Goal: Information Seeking & Learning: Check status

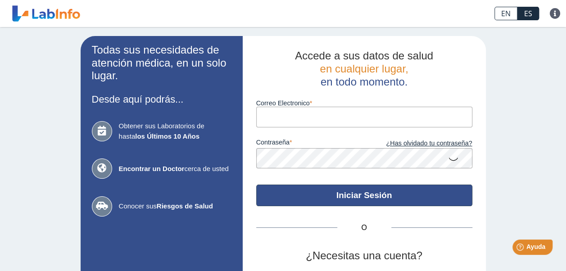
type input "[EMAIL_ADDRESS][DOMAIN_NAME]"
click at [347, 196] on button "Iniciar Sesión" at bounding box center [364, 196] width 216 height 22
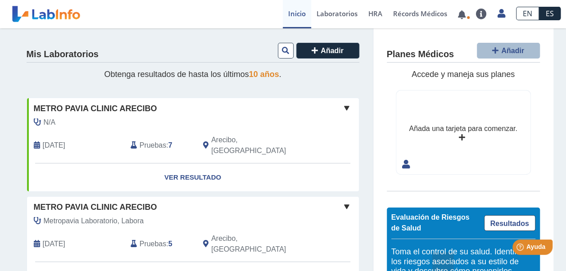
click at [145, 140] on span "Pruebas" at bounding box center [153, 145] width 27 height 11
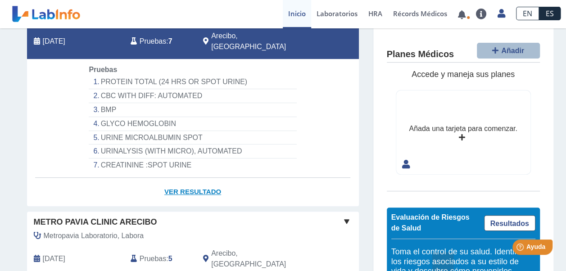
scroll to position [90, 0]
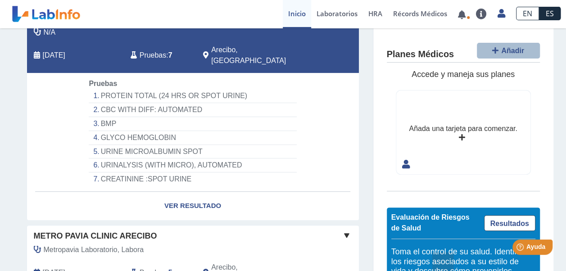
click at [135, 89] on li "PROTEIN TOTAL (24 HRS OR SPOT URINE)" at bounding box center [193, 96] width 208 height 14
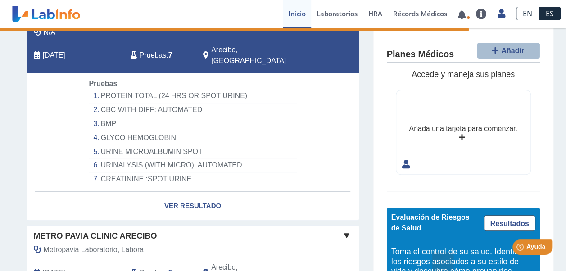
select select "**********"
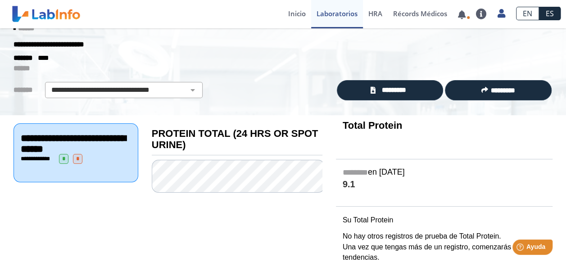
scroll to position [26, 0]
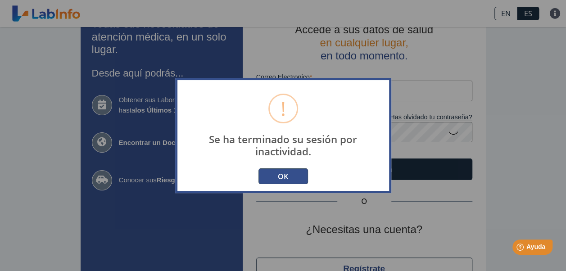
drag, startPoint x: 286, startPoint y: 174, endPoint x: 292, endPoint y: 173, distance: 5.5
click at [286, 174] on button "OK" at bounding box center [283, 176] width 50 height 16
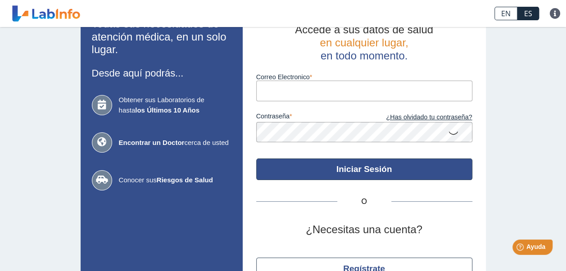
click at [345, 166] on button "Iniciar Sesión" at bounding box center [364, 170] width 216 height 22
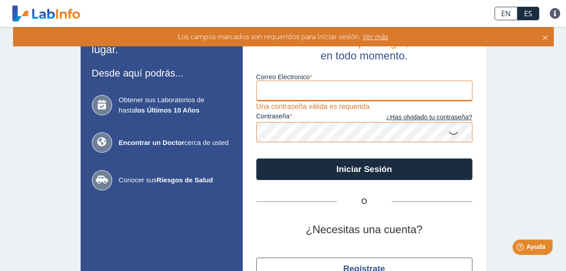
click at [289, 92] on input "Correo Electronico" at bounding box center [364, 91] width 216 height 20
type input "[EMAIL_ADDRESS][DOMAIN_NAME]"
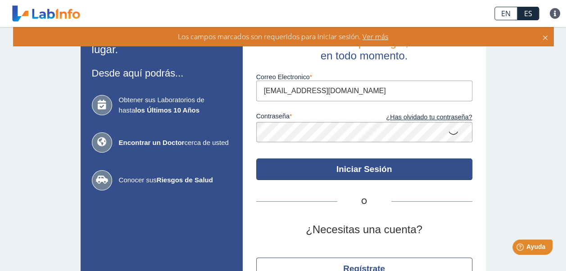
click at [344, 170] on button "Iniciar Sesión" at bounding box center [364, 170] width 216 height 22
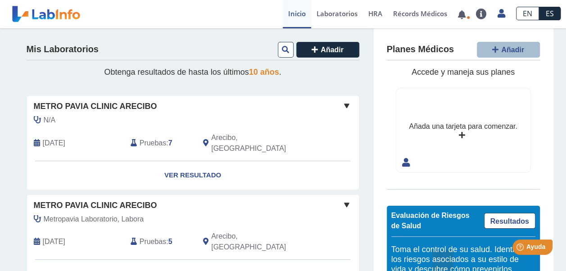
click at [151, 138] on span "Pruebas" at bounding box center [153, 143] width 27 height 11
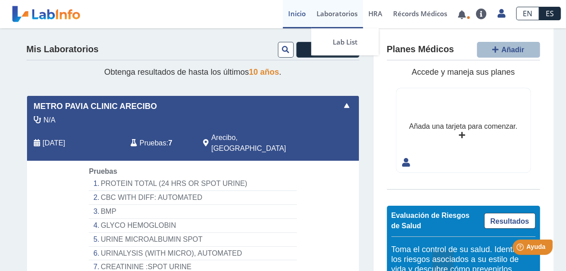
click at [342, 16] on link "Laboratorios" at bounding box center [337, 14] width 52 height 28
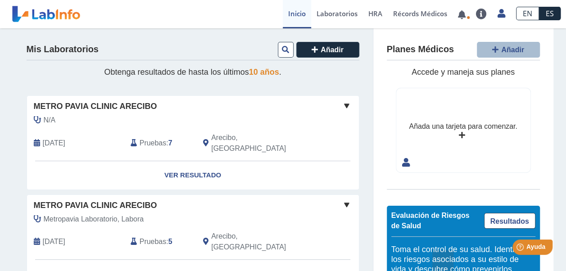
click at [150, 139] on span "Pruebas" at bounding box center [153, 143] width 27 height 11
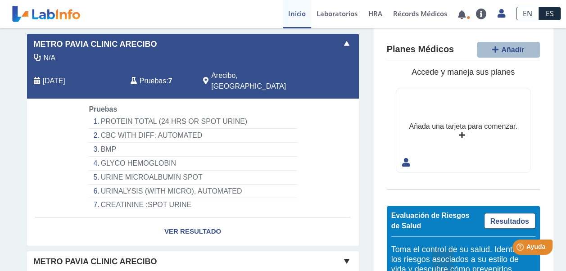
scroll to position [45, 0]
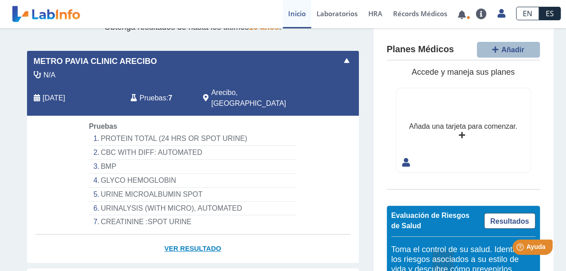
click at [190, 236] on link "Ver Resultado" at bounding box center [193, 249] width 332 height 28
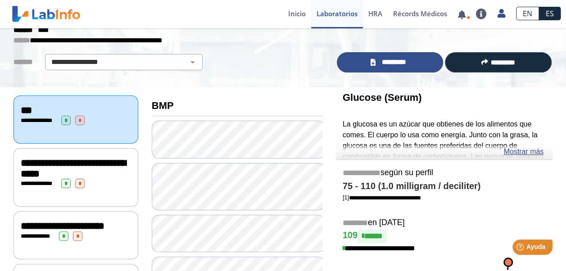
click at [387, 62] on span "*********" at bounding box center [393, 62] width 31 height 10
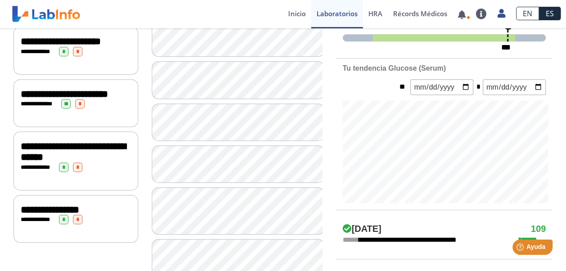
scroll to position [270, 0]
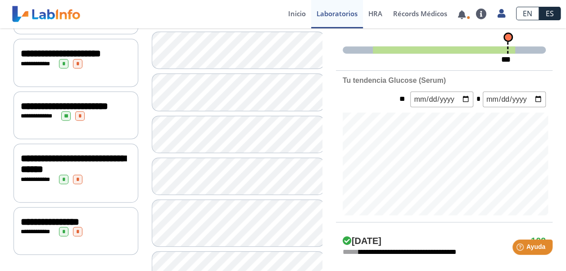
click at [46, 174] on span "**********" at bounding box center [73, 164] width 105 height 21
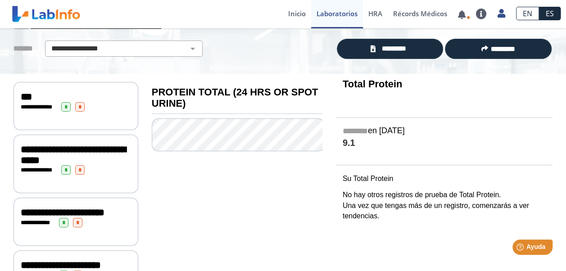
scroll to position [45, 0]
